Goal: Transaction & Acquisition: Register for event/course

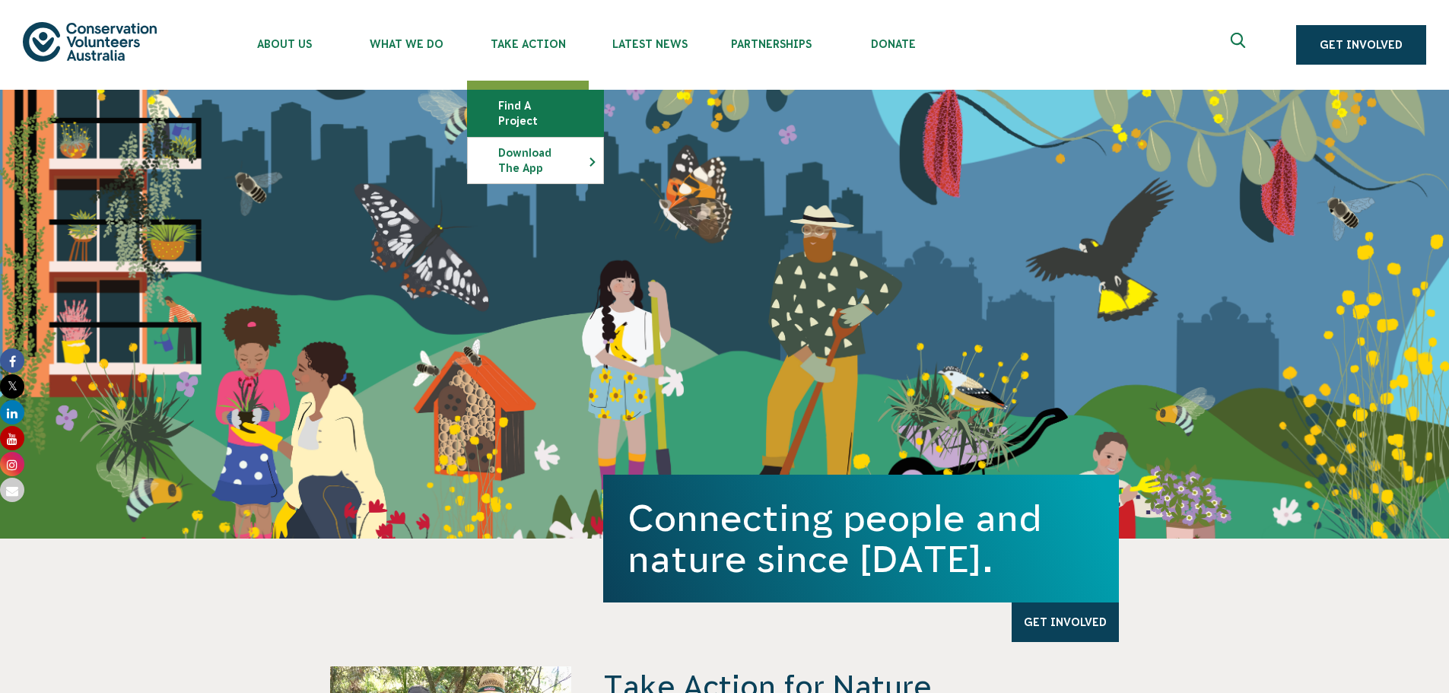
click at [524, 102] on link "Find a project" at bounding box center [535, 113] width 135 height 46
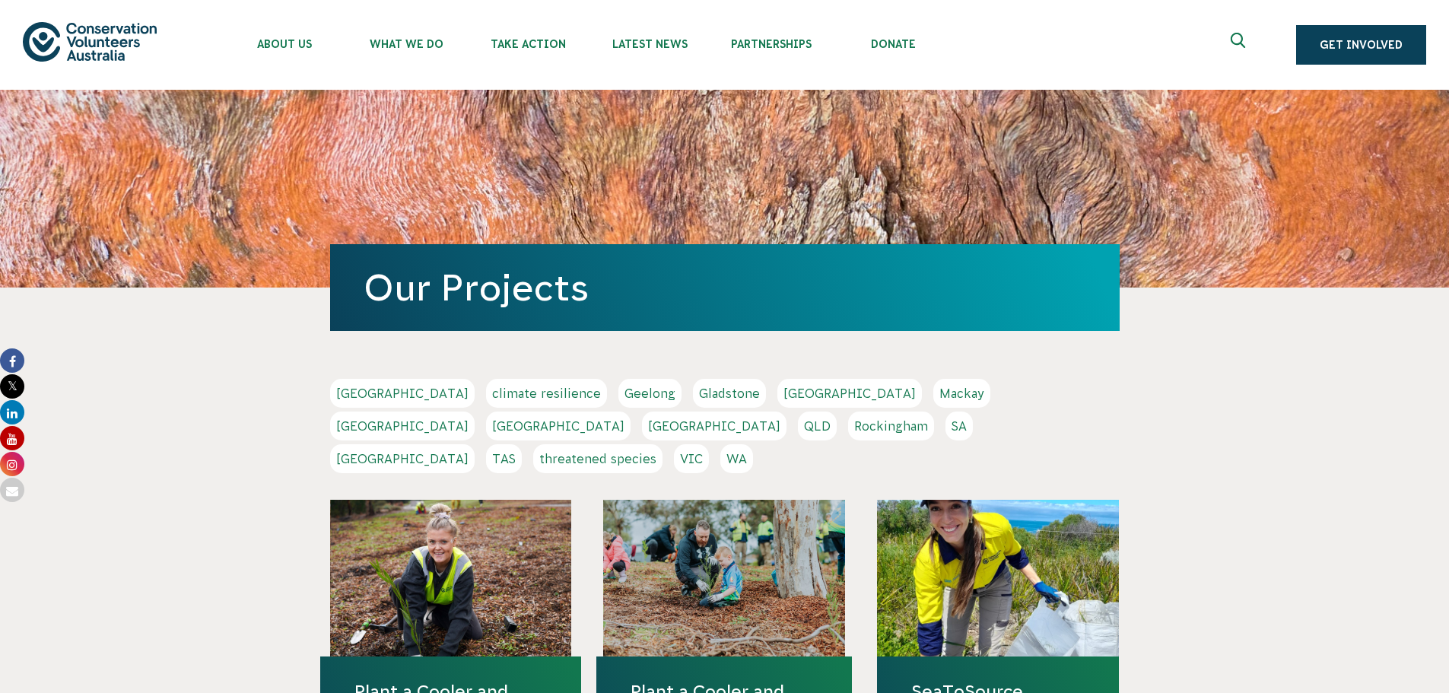
click at [709, 444] on link "VIC" at bounding box center [691, 458] width 35 height 29
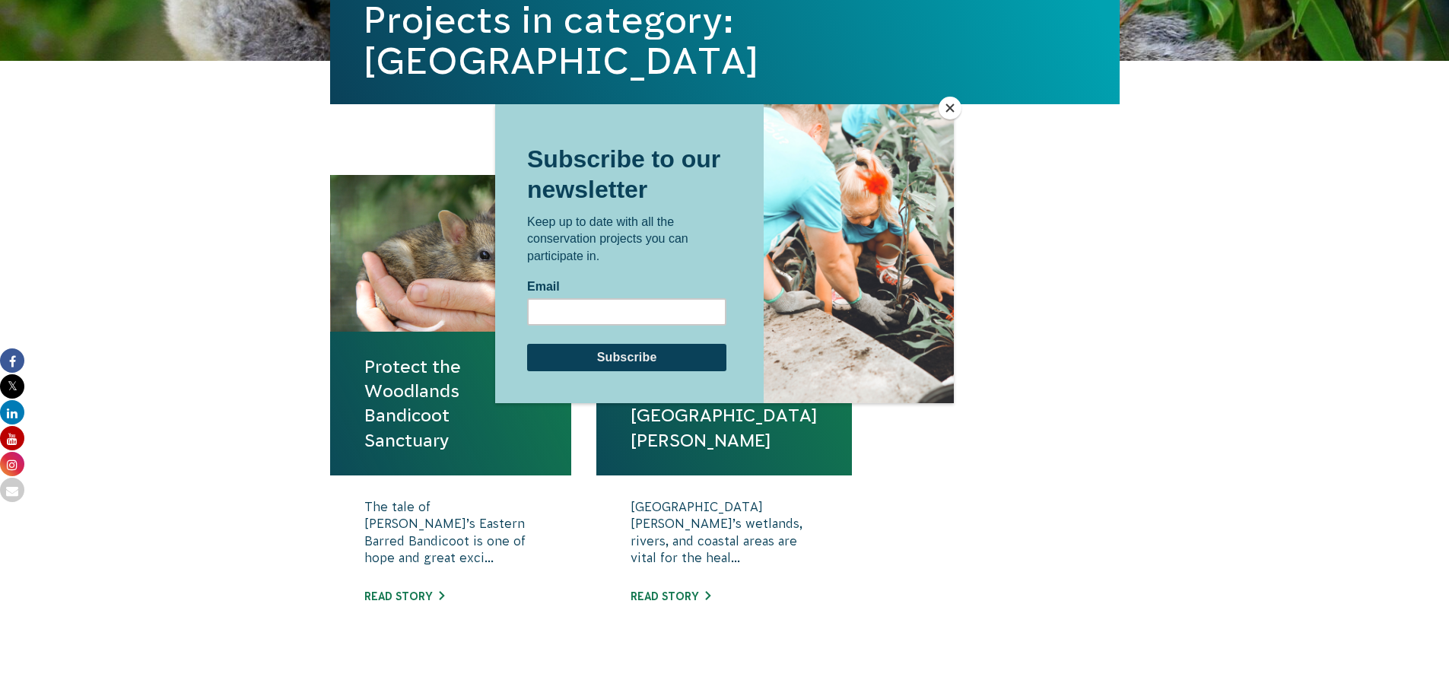
scroll to position [456, 0]
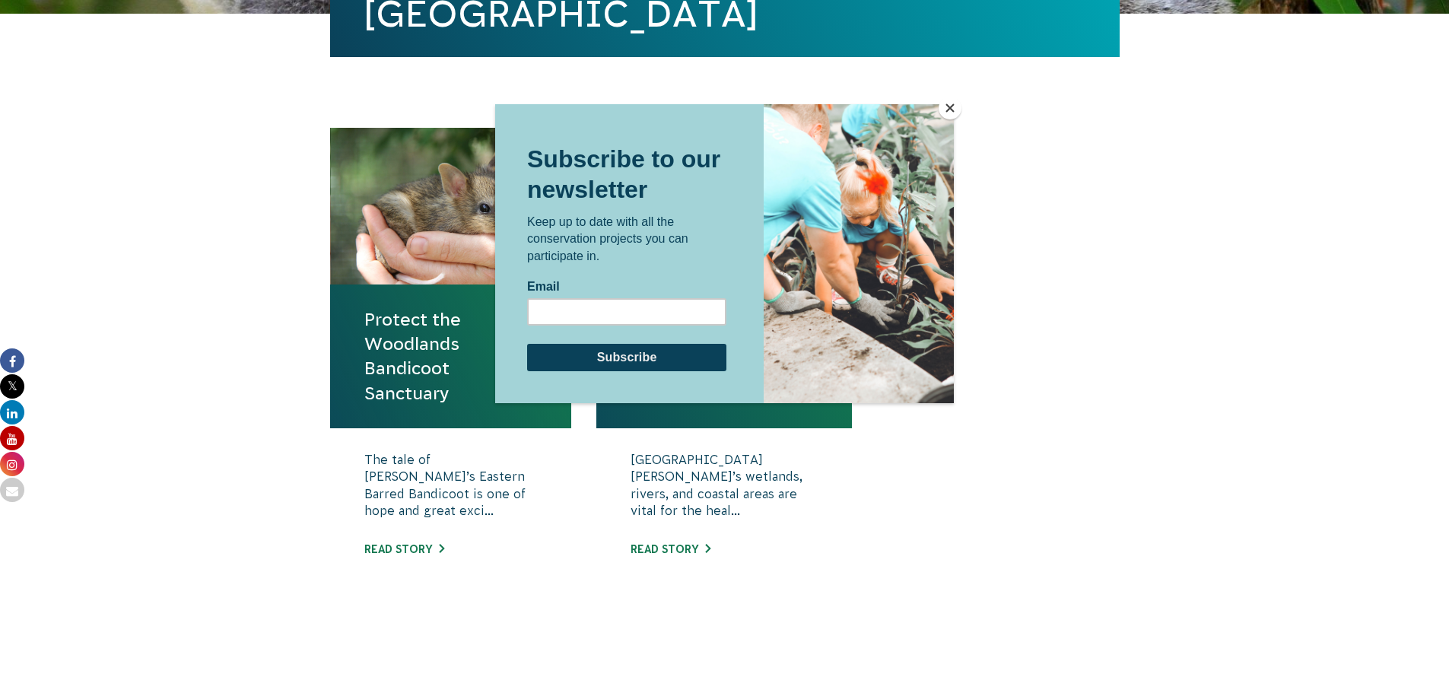
click at [402, 547] on div at bounding box center [724, 346] width 1449 height 693
click at [407, 351] on div at bounding box center [724, 346] width 1449 height 693
click at [734, 130] on div "Subscribe to our newsletter Keep up to date with all the conservation projects …" at bounding box center [626, 252] width 263 height 299
click at [958, 109] on button "Close" at bounding box center [949, 108] width 23 height 23
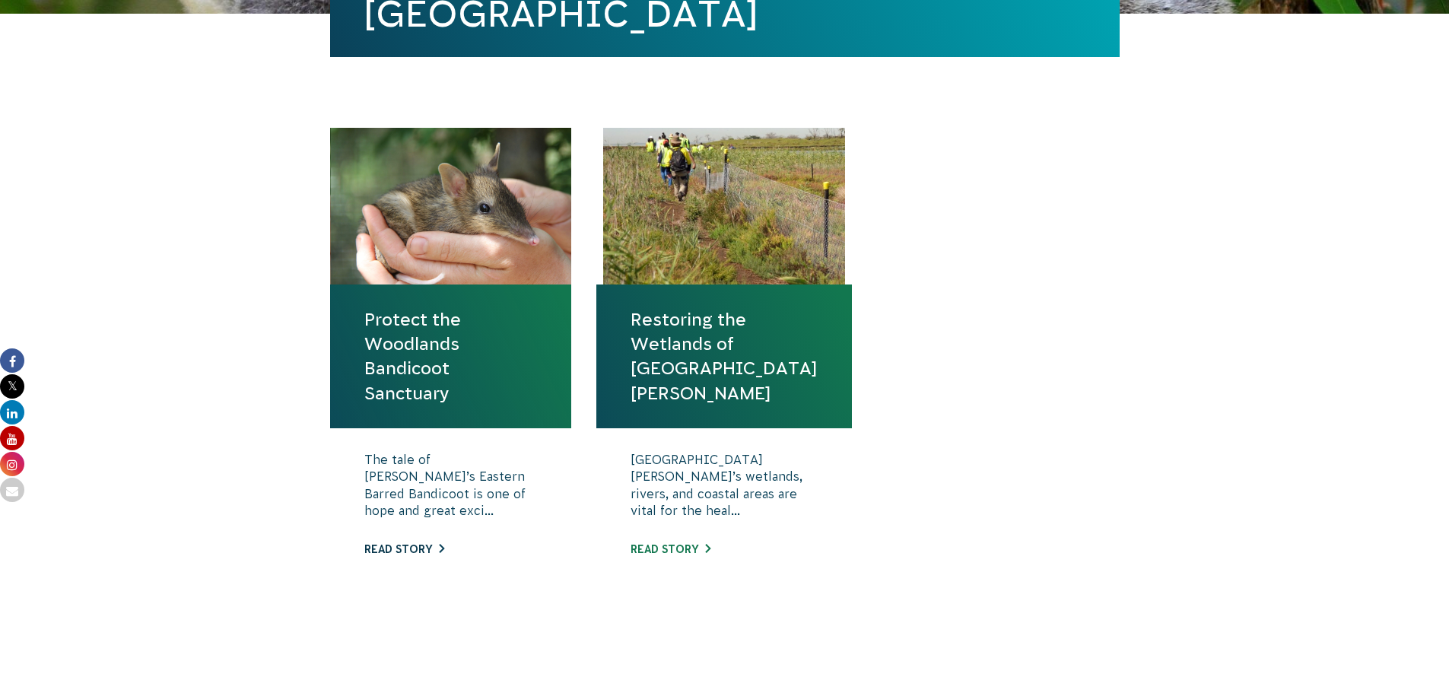
click at [403, 546] on link "Read story" at bounding box center [404, 549] width 80 height 12
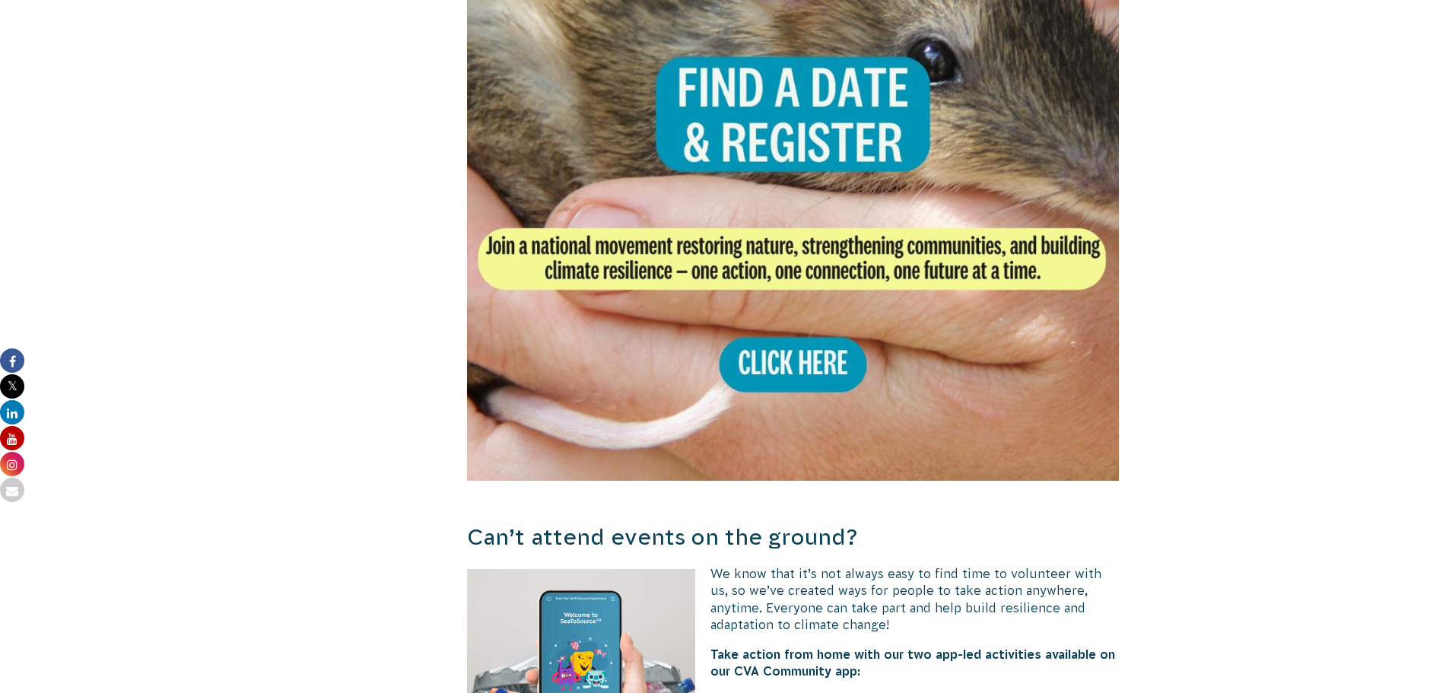
scroll to position [3042, 0]
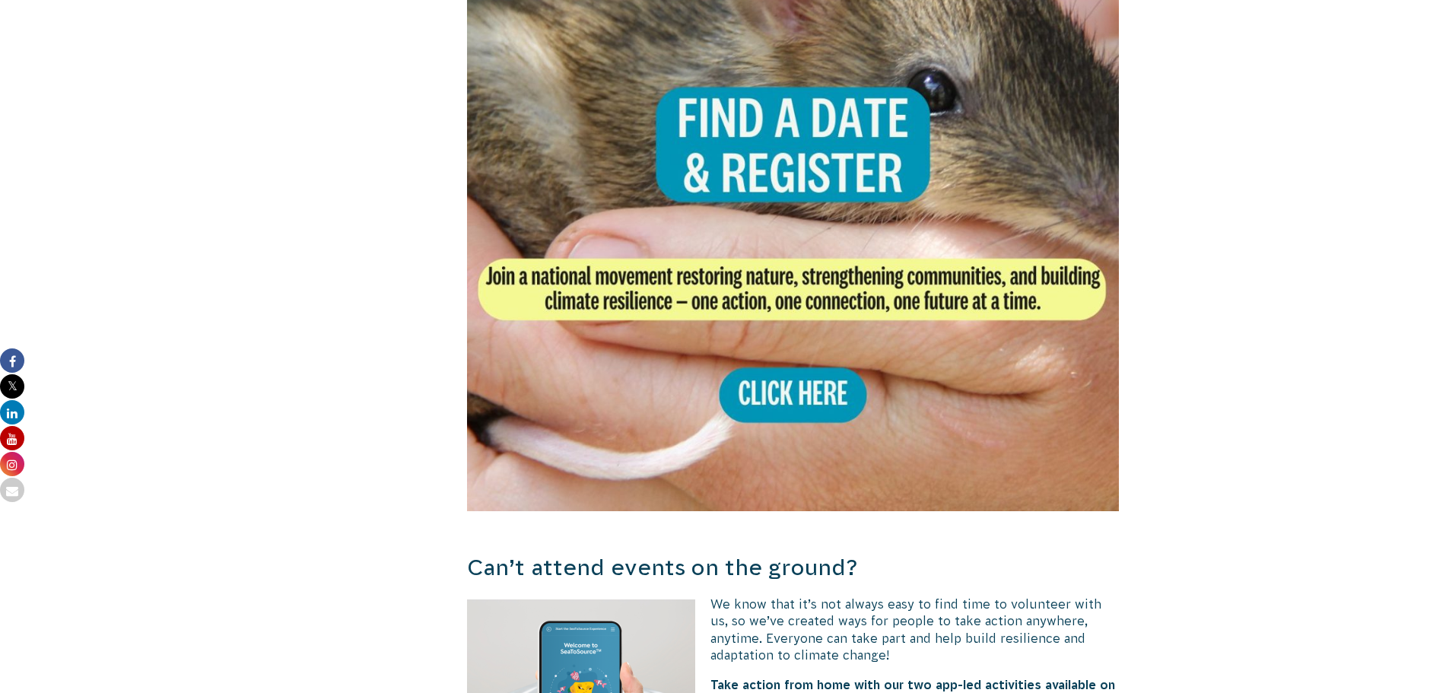
click at [811, 373] on img at bounding box center [793, 185] width 652 height 652
